Goal: Information Seeking & Learning: Learn about a topic

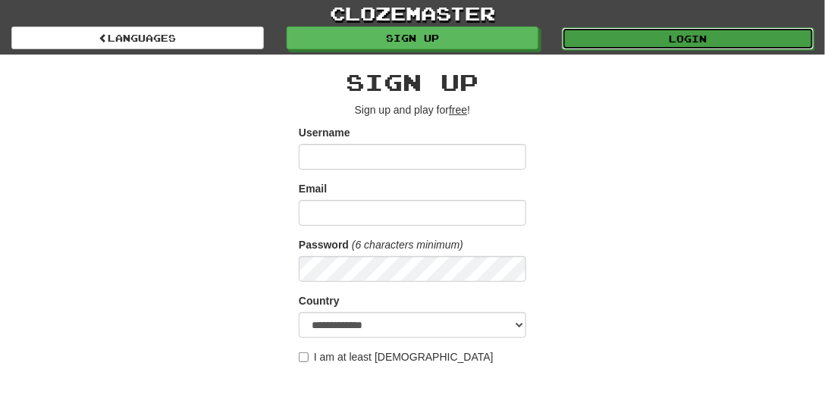
click at [722, 38] on link "Login" at bounding box center [688, 38] width 252 height 23
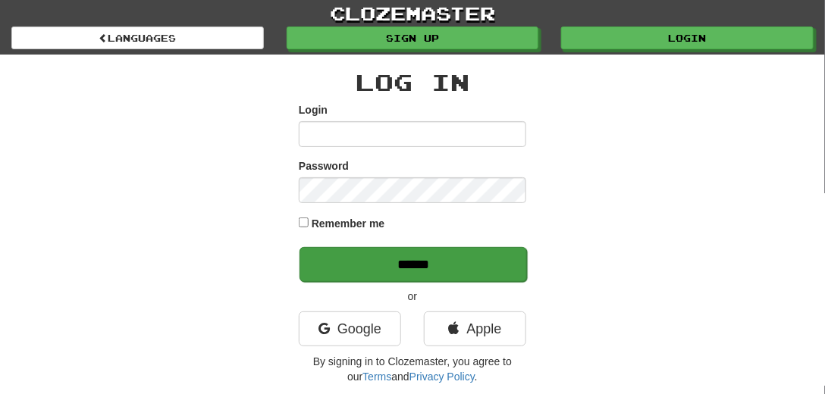
type input "*********"
click at [373, 258] on input "******" at bounding box center [412, 264] width 227 height 35
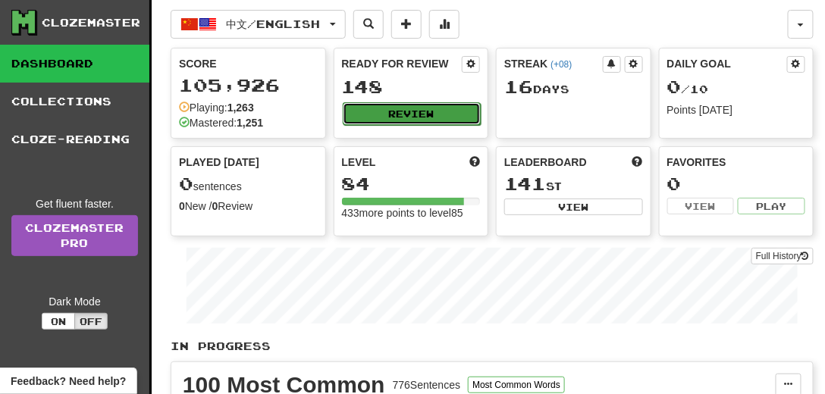
click at [415, 113] on button "Review" at bounding box center [412, 113] width 139 height 23
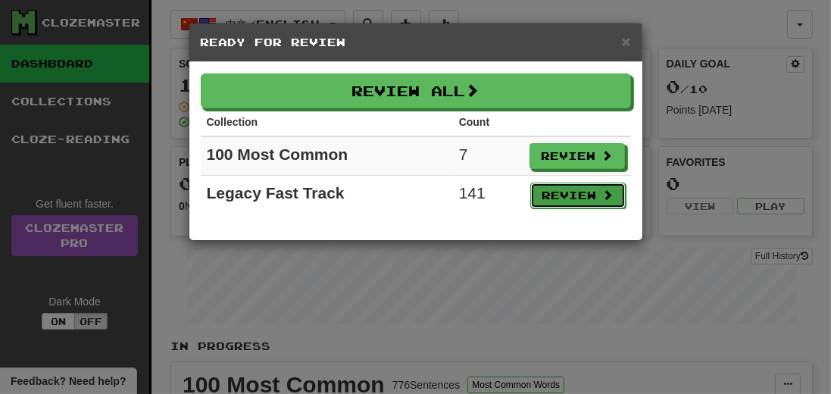
click at [547, 191] on button "Review" at bounding box center [578, 196] width 95 height 26
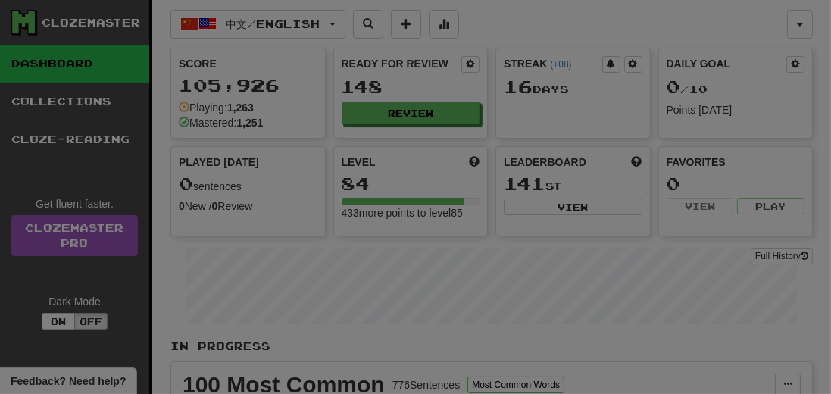
select select "**"
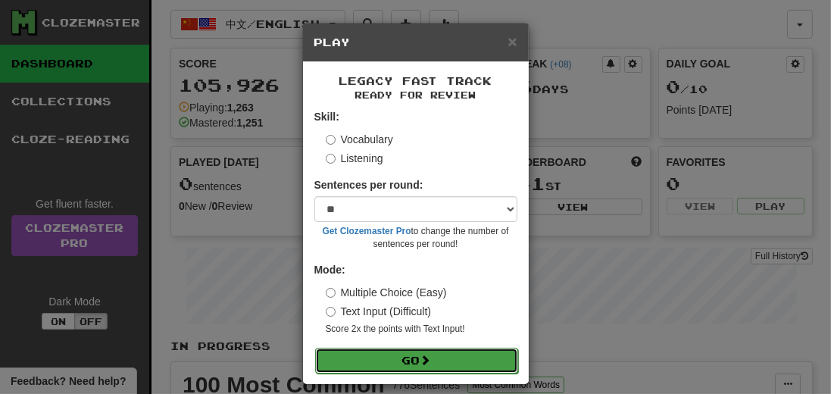
click at [386, 364] on button "Go" at bounding box center [416, 361] width 203 height 26
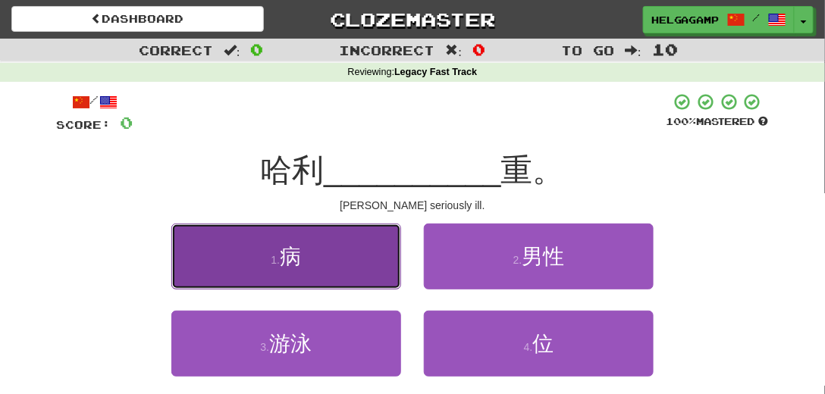
click at [296, 257] on span "病" at bounding box center [290, 256] width 21 height 23
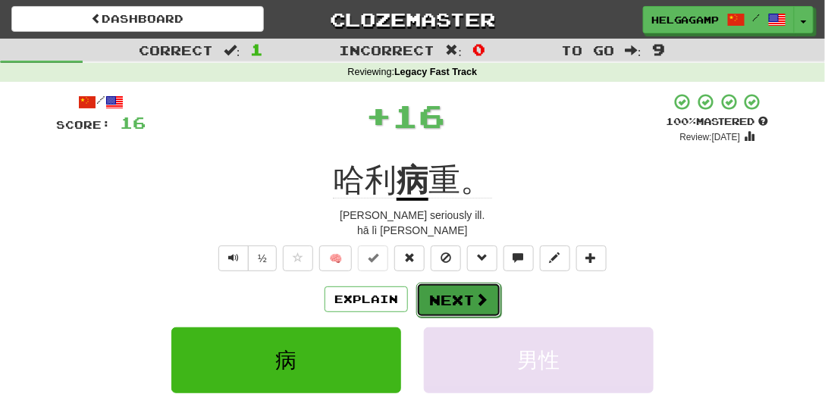
click at [475, 305] on span at bounding box center [481, 300] width 14 height 14
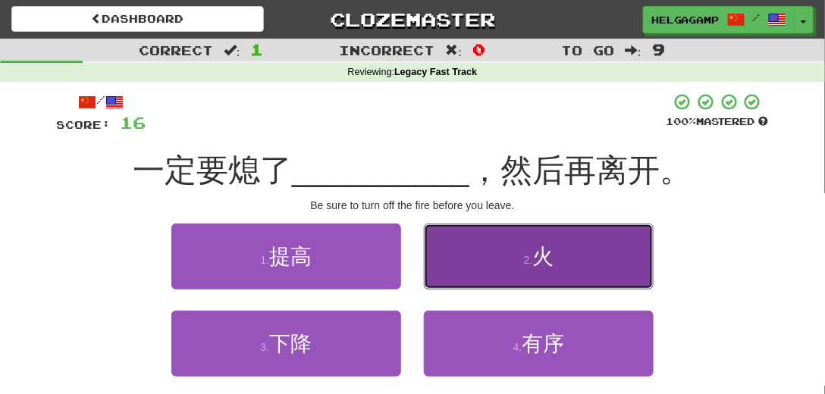
click at [531, 263] on small "2 ." at bounding box center [528, 260] width 9 height 12
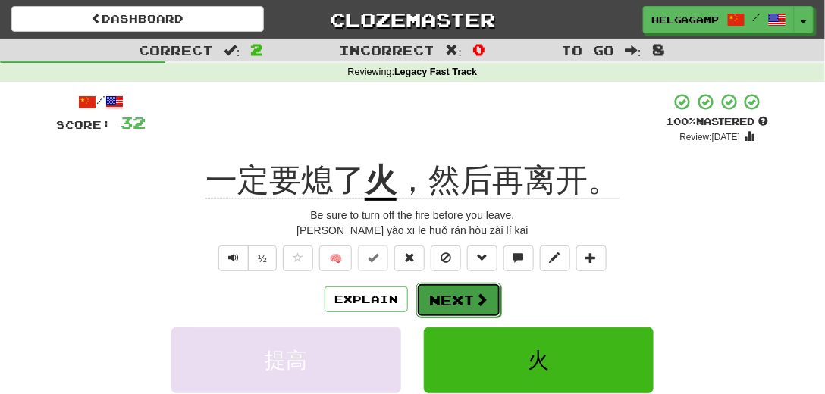
click at [474, 303] on span at bounding box center [481, 300] width 14 height 14
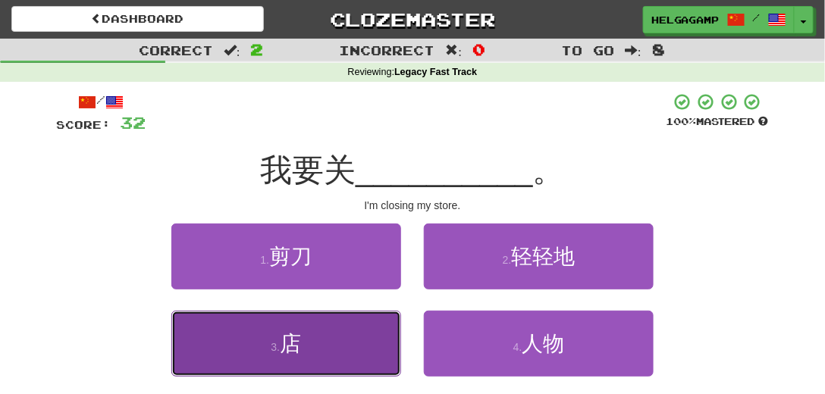
click at [286, 341] on span "店" at bounding box center [290, 343] width 21 height 23
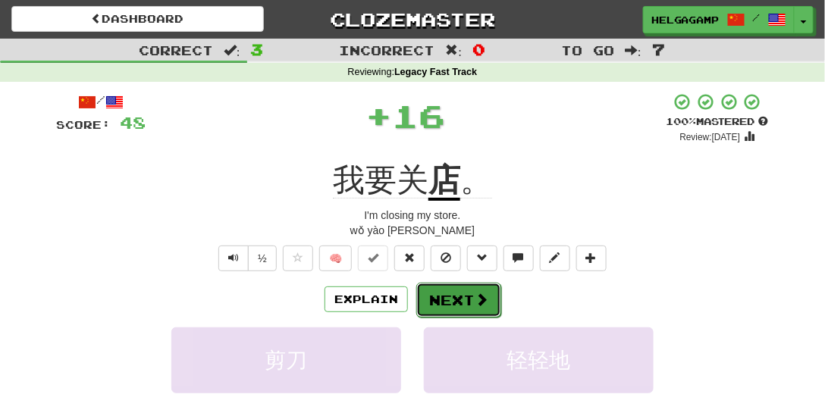
click at [444, 306] on button "Next" at bounding box center [458, 300] width 85 height 35
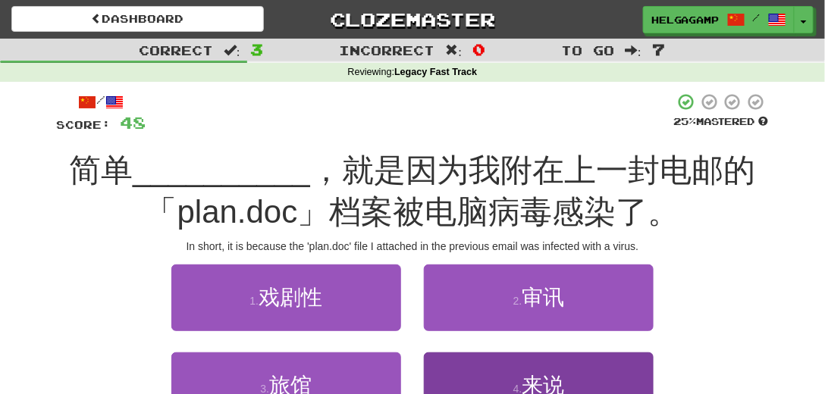
scroll to position [43, 0]
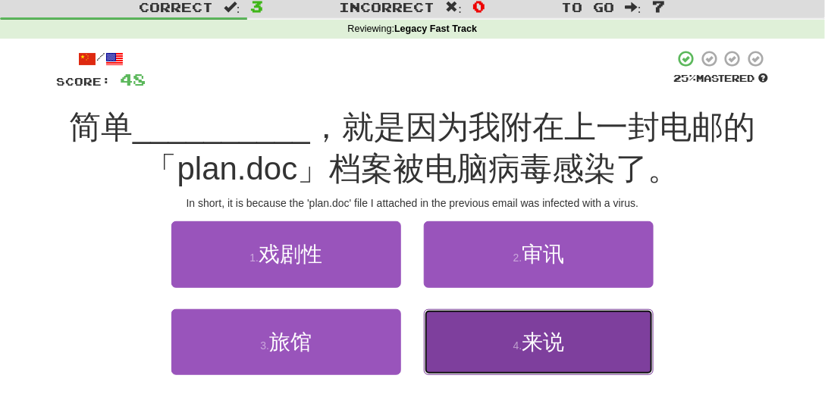
click at [539, 343] on span "来说" at bounding box center [542, 341] width 42 height 23
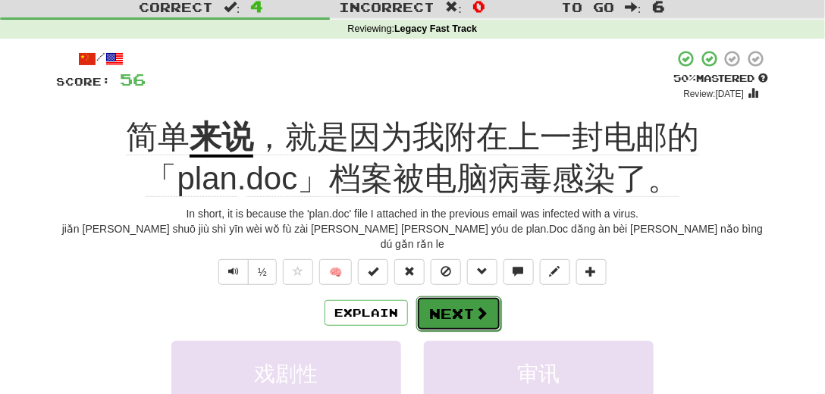
click at [463, 299] on button "Next" at bounding box center [458, 313] width 85 height 35
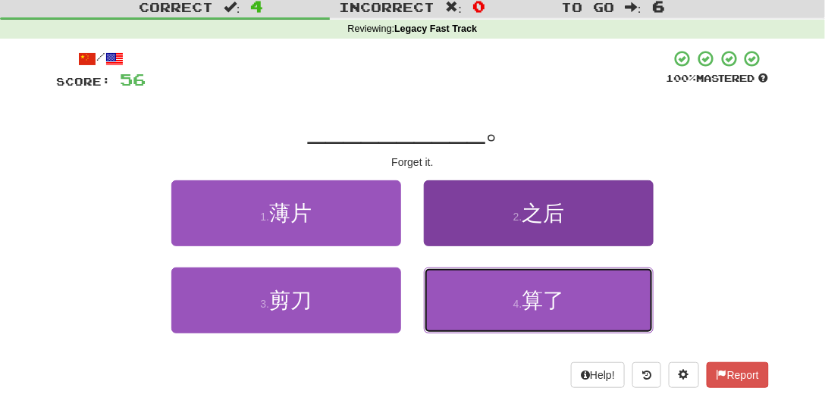
click at [540, 308] on span "算了" at bounding box center [542, 300] width 42 height 23
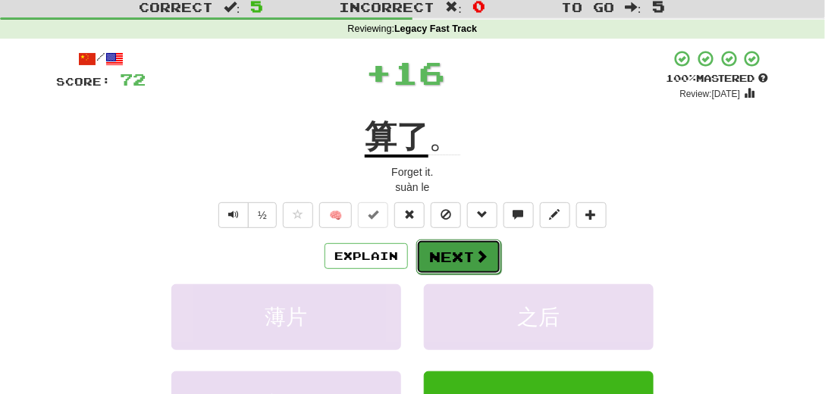
click at [455, 255] on button "Next" at bounding box center [458, 257] width 85 height 35
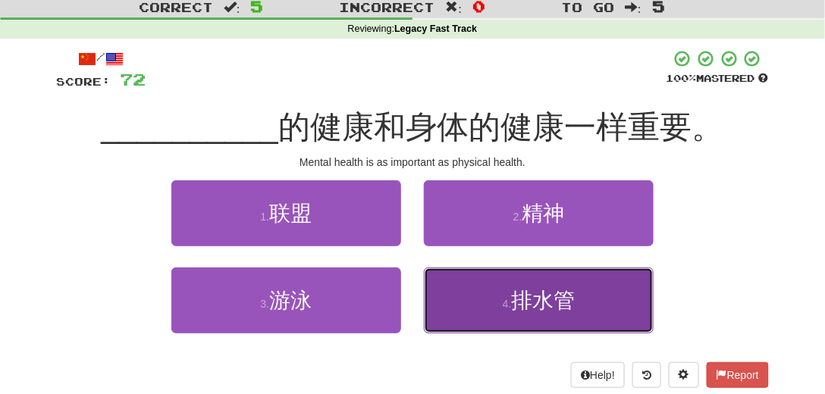
click at [553, 299] on span "排水管" at bounding box center [543, 300] width 64 height 23
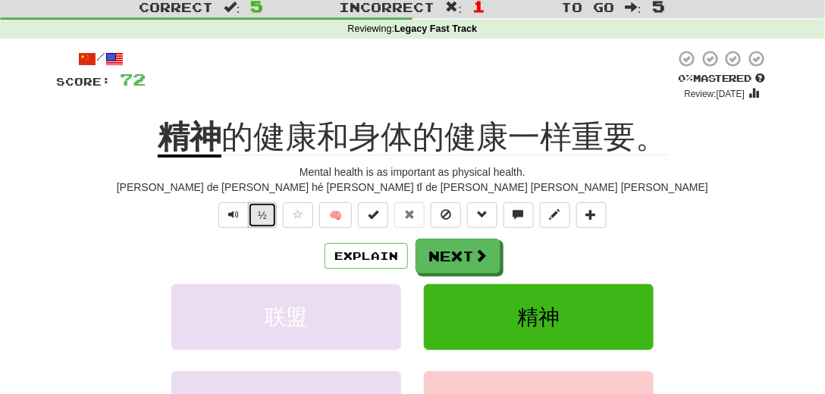
click at [250, 213] on button "½" at bounding box center [262, 215] width 29 height 26
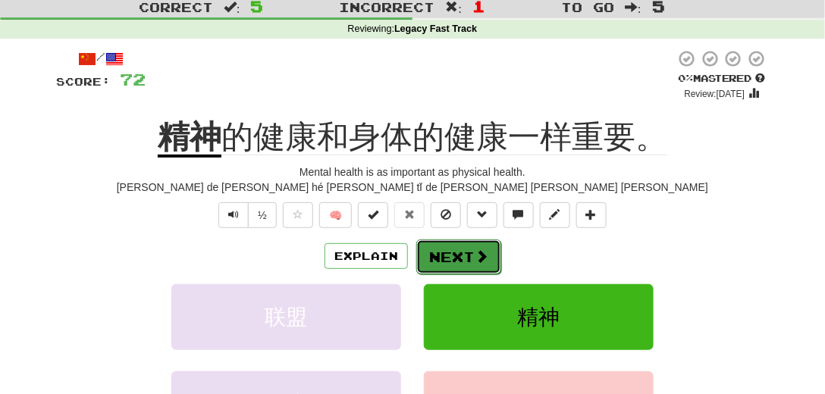
click at [456, 259] on button "Next" at bounding box center [458, 257] width 85 height 35
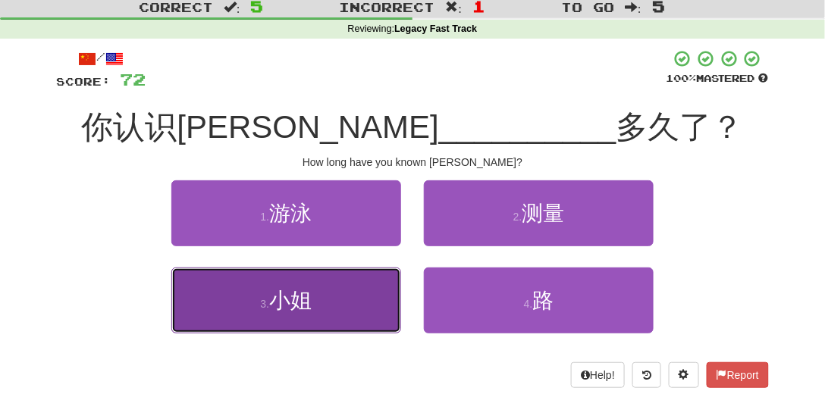
click at [291, 305] on span "小姐" at bounding box center [290, 300] width 42 height 23
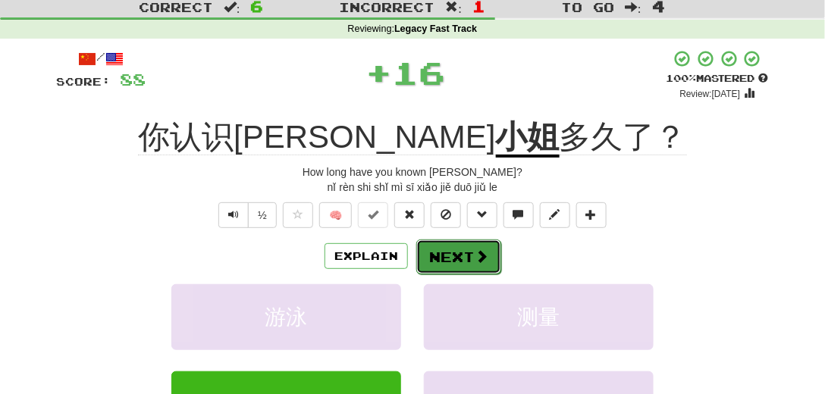
click at [459, 265] on button "Next" at bounding box center [458, 257] width 85 height 35
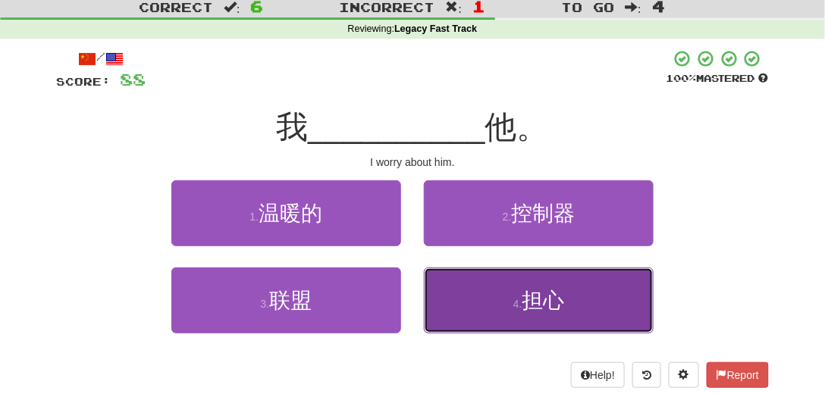
click at [531, 306] on span "担心" at bounding box center [542, 300] width 42 height 23
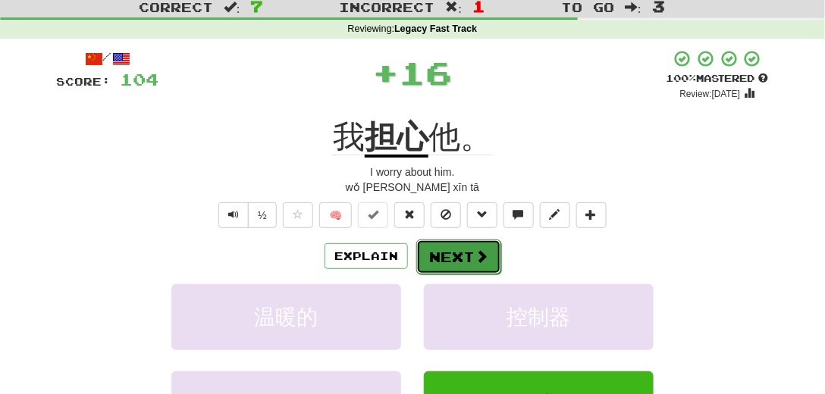
click at [467, 258] on button "Next" at bounding box center [458, 257] width 85 height 35
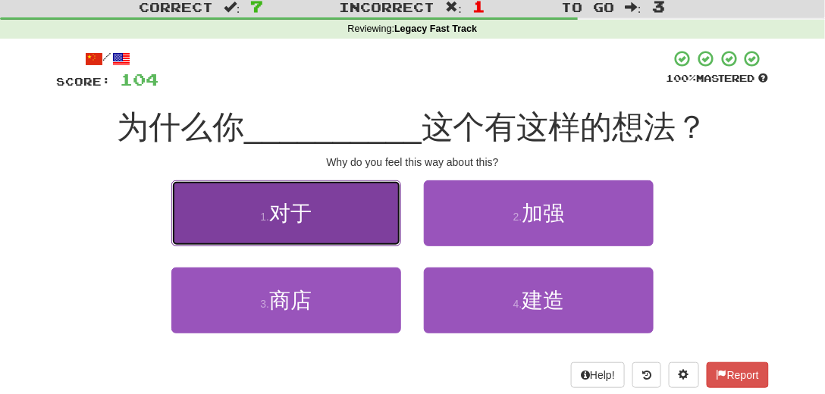
click at [298, 224] on span "对于" at bounding box center [290, 213] width 42 height 23
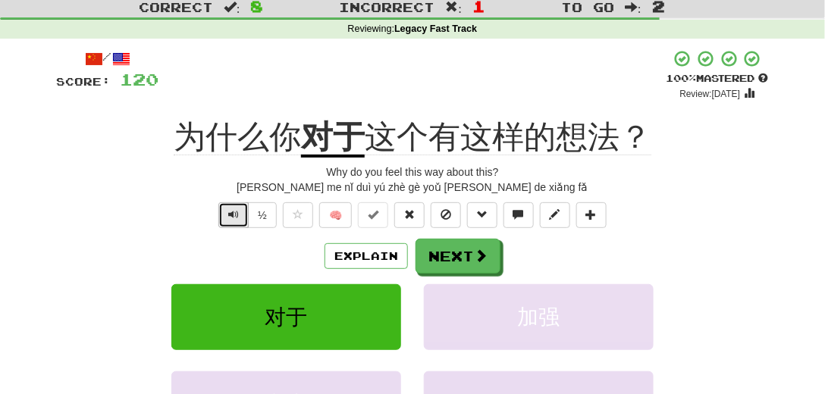
click at [240, 222] on button "Text-to-speech controls" at bounding box center [233, 215] width 30 height 26
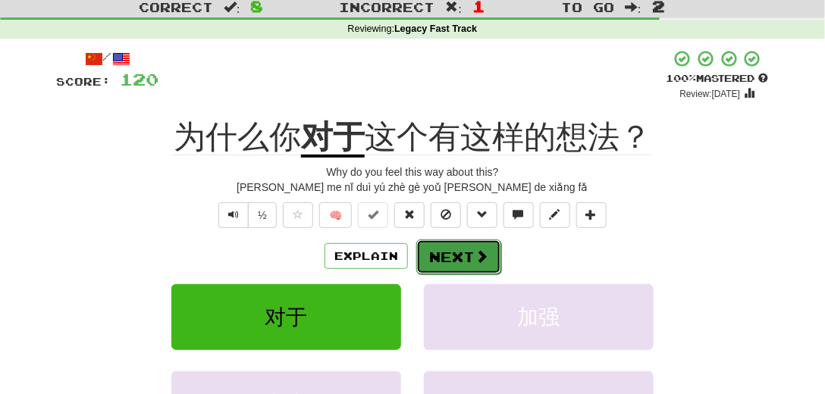
click at [483, 249] on span at bounding box center [481, 256] width 14 height 14
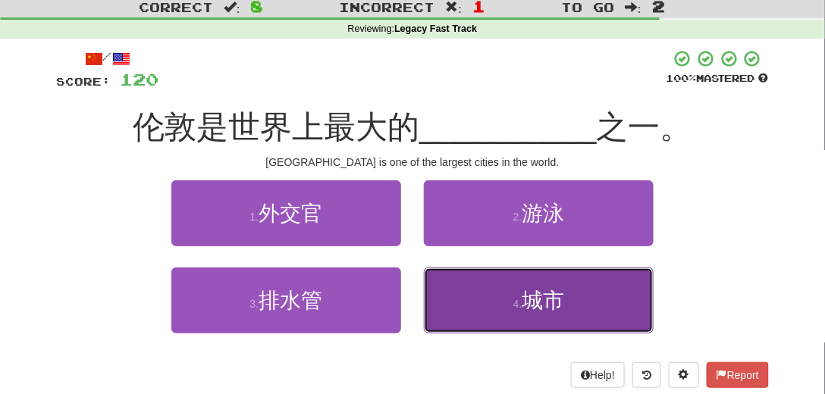
click at [557, 305] on span "城市" at bounding box center [542, 300] width 42 height 23
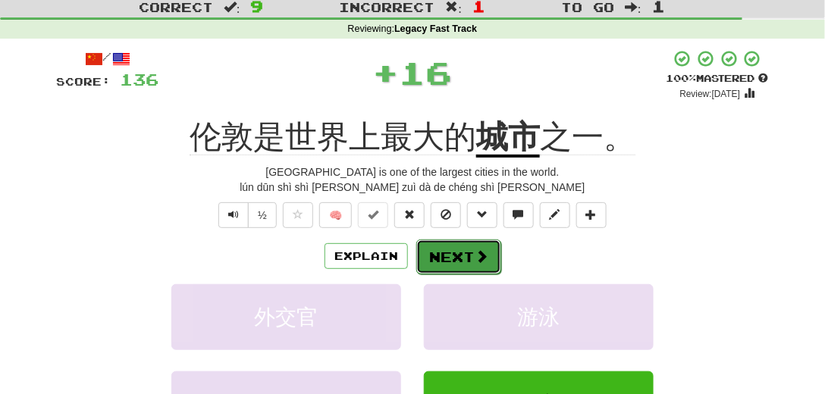
click at [467, 251] on button "Next" at bounding box center [458, 257] width 85 height 35
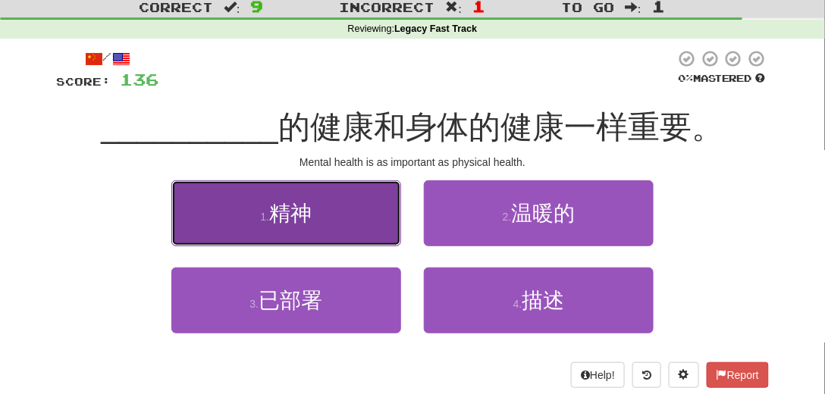
click at [315, 213] on button "1 . 精神" at bounding box center [286, 213] width 230 height 66
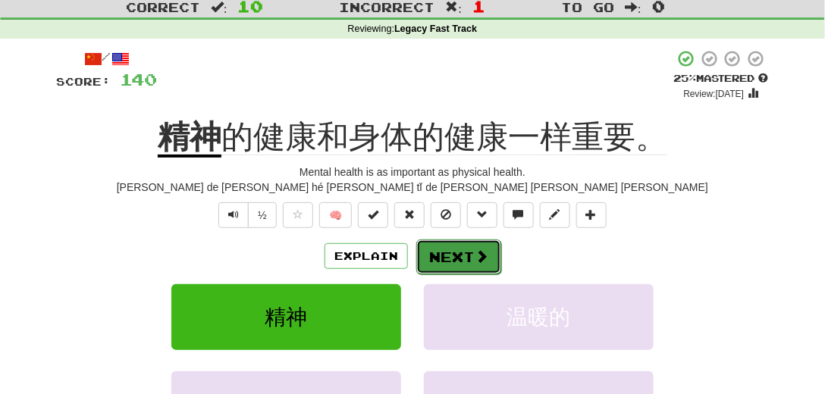
click at [433, 258] on button "Next" at bounding box center [458, 257] width 85 height 35
